Goal: Information Seeking & Learning: Learn about a topic

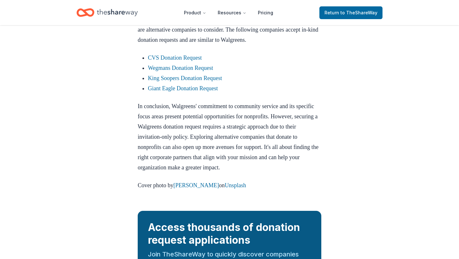
scroll to position [556, 0]
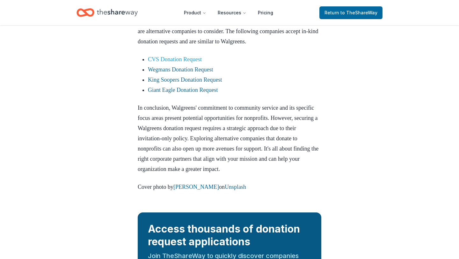
click at [154, 63] on link "CVS Donation Request" at bounding box center [175, 59] width 54 height 6
click at [160, 63] on link "CVS Donation Request" at bounding box center [175, 59] width 54 height 6
